Goal: Download file/media

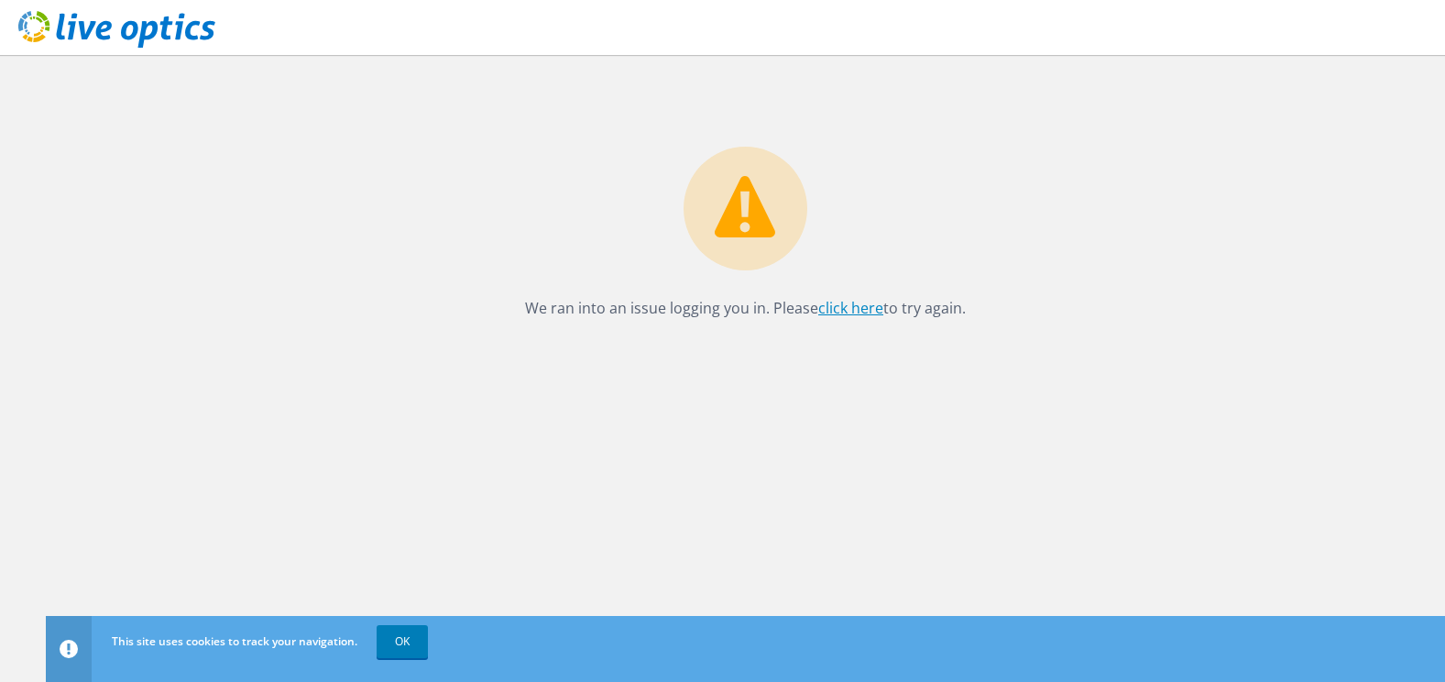
click at [862, 304] on link "click here" at bounding box center [850, 308] width 65 height 20
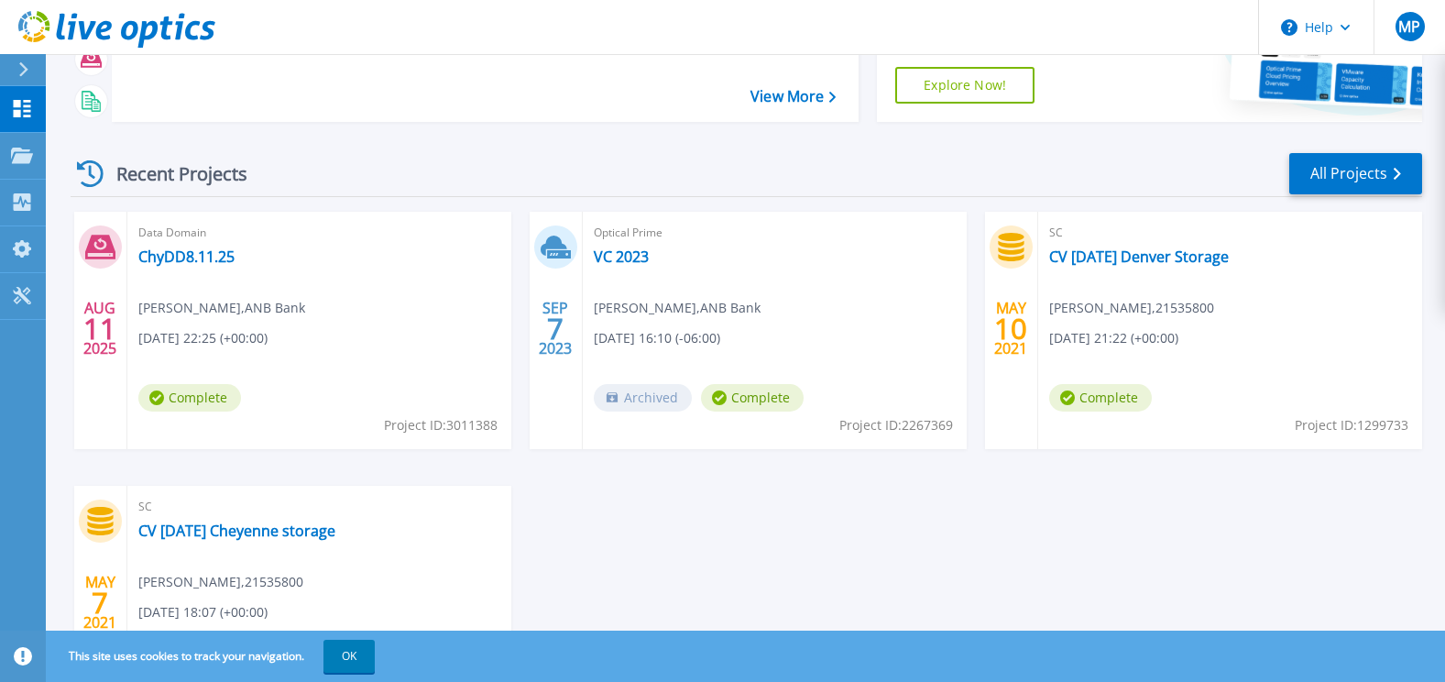
scroll to position [245, 0]
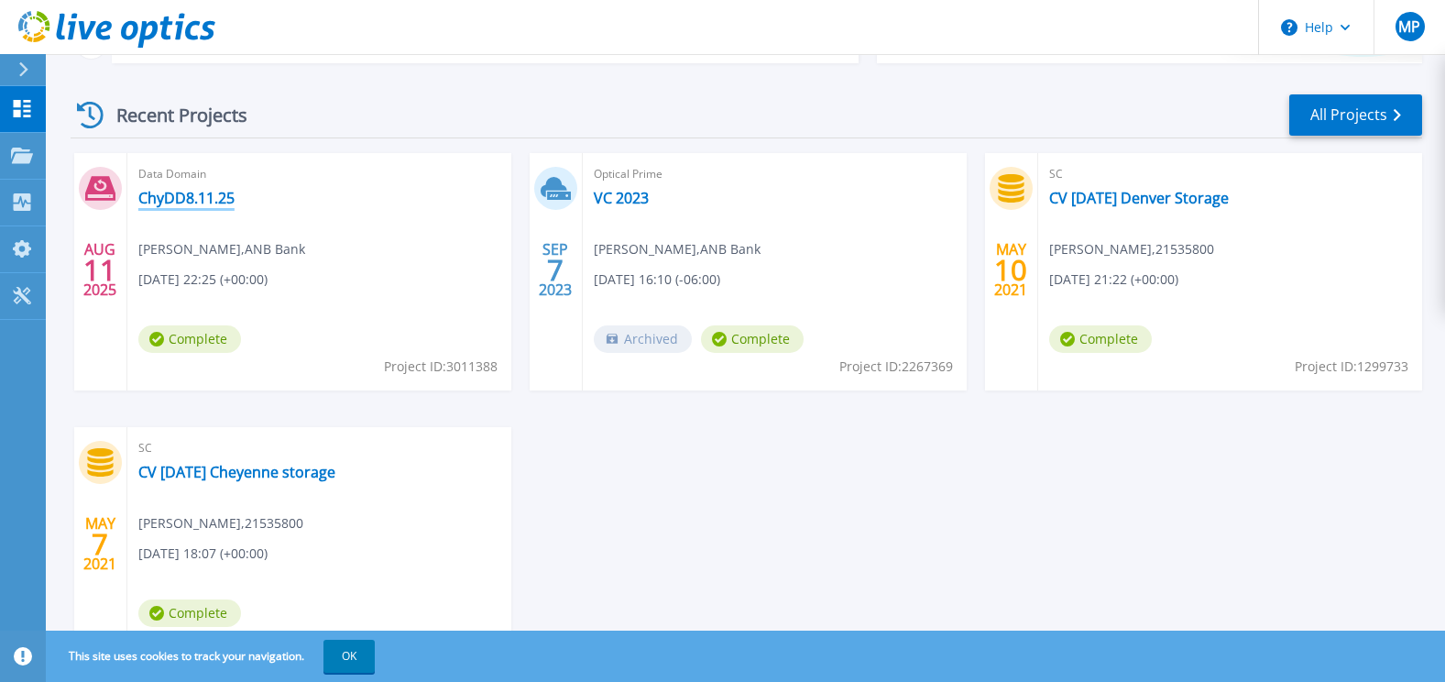
click at [204, 199] on link "ChyDD8.11.25" at bounding box center [186, 198] width 96 height 18
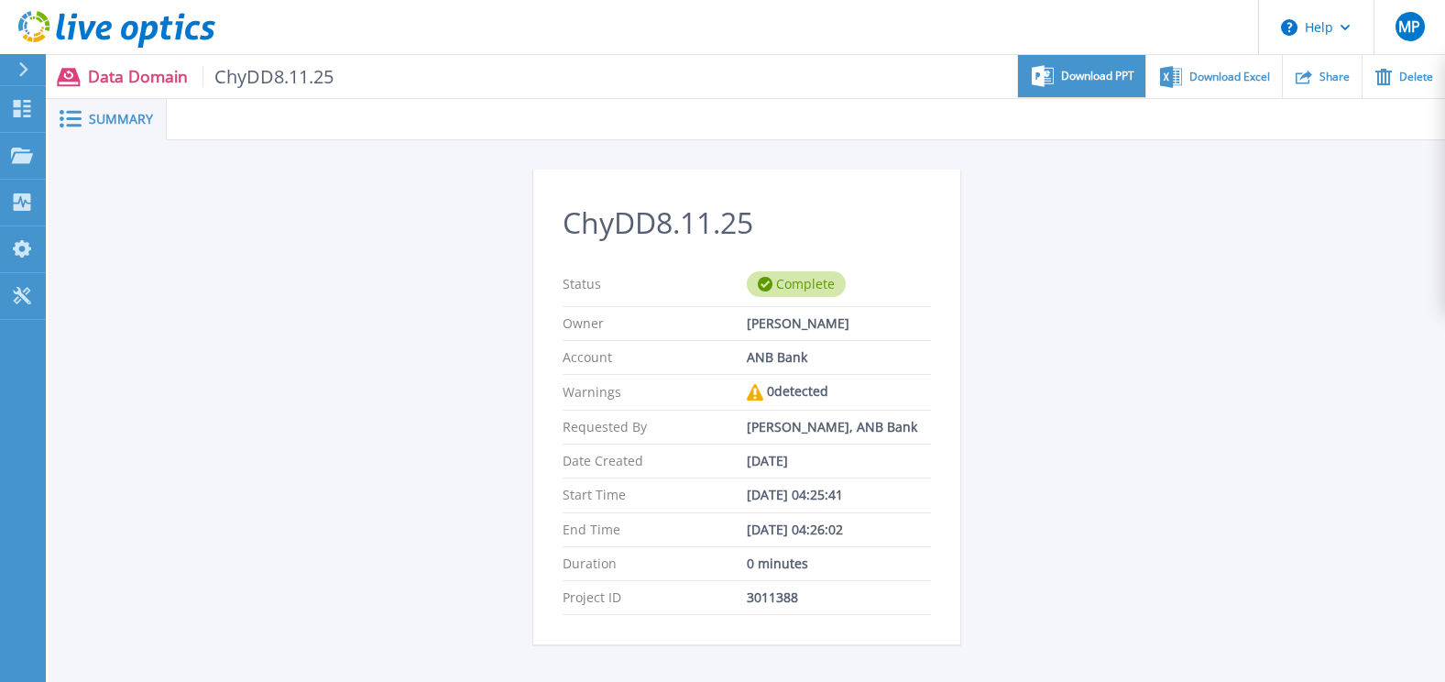
click at [1098, 66] on div "Download PPT" at bounding box center [1081, 76] width 127 height 43
